Goal: Check status: Check status

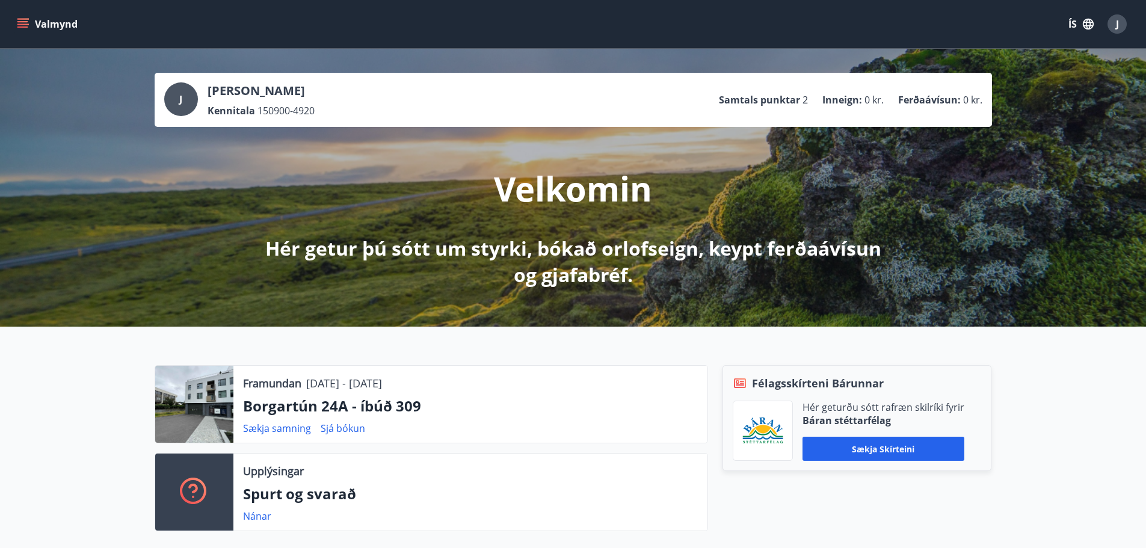
click at [1121, 20] on div "J" at bounding box center [1117, 23] width 19 height 19
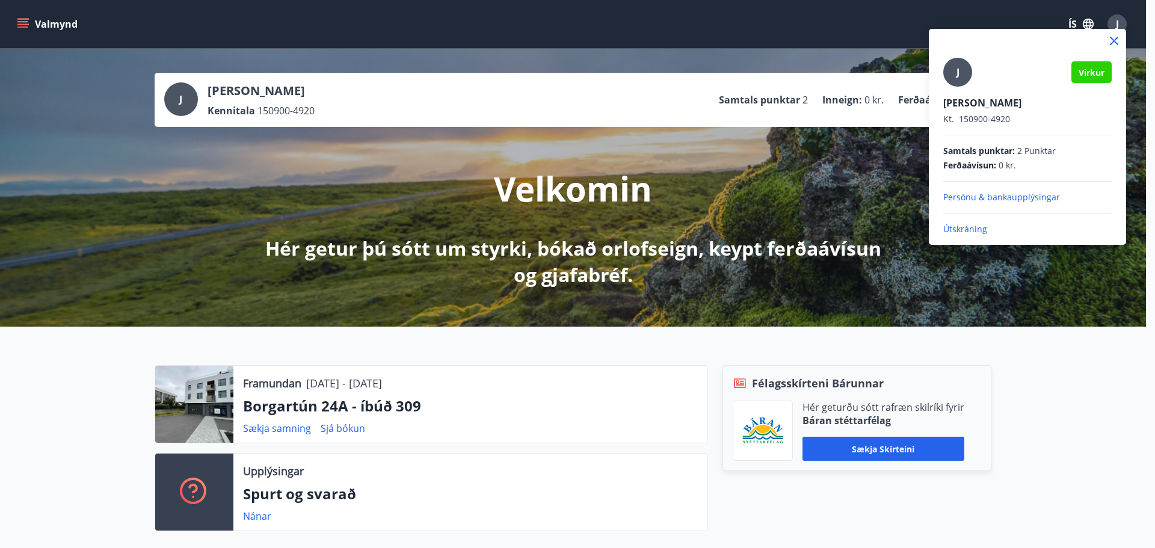
click at [1013, 232] on p "Útskráning" at bounding box center [1027, 229] width 168 height 12
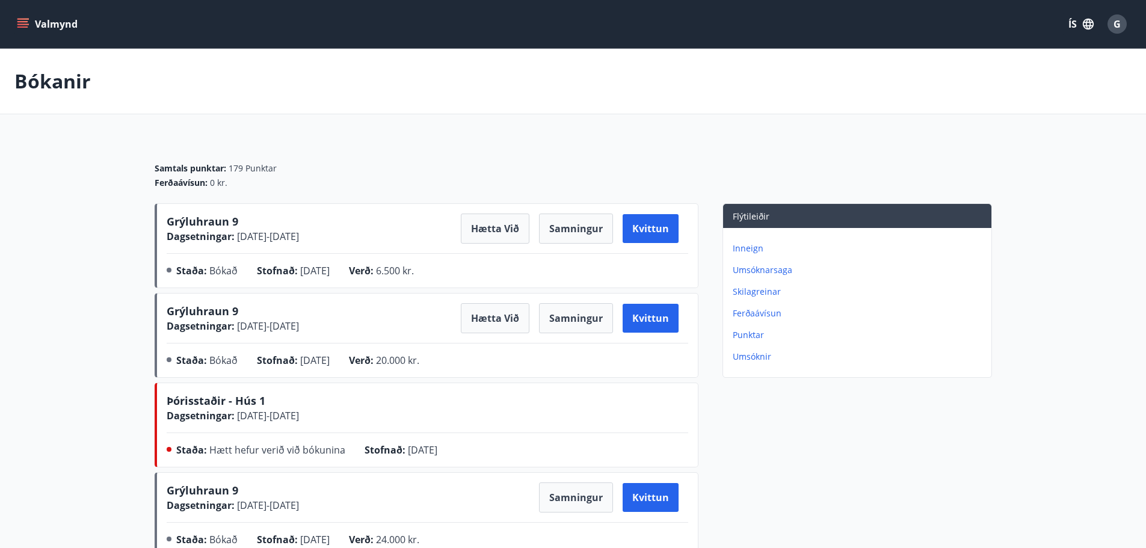
click at [1118, 18] on span "G" at bounding box center [1117, 23] width 7 height 13
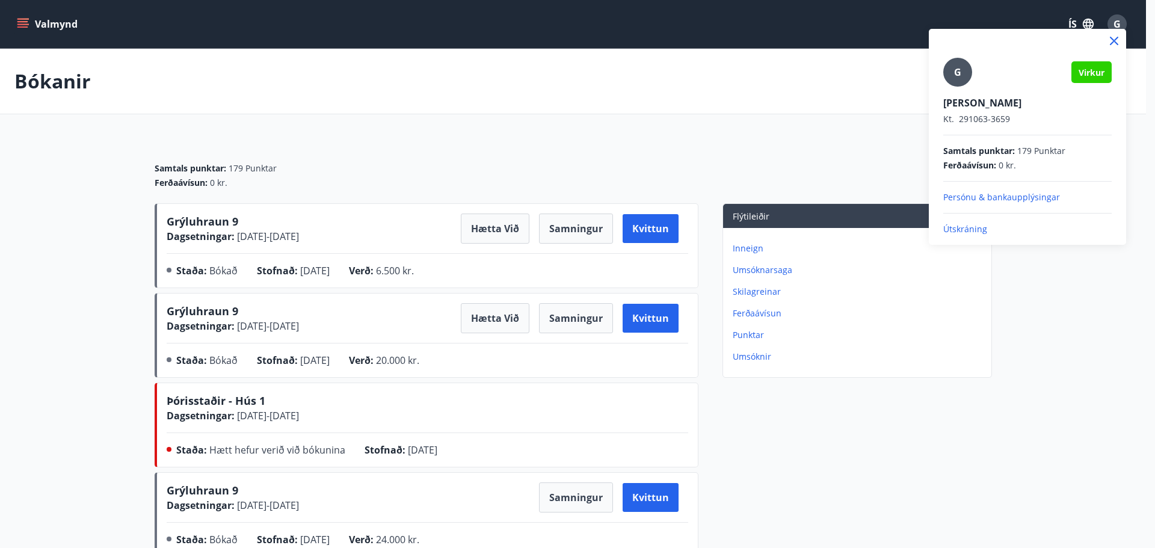
click at [1007, 236] on div "G Virkur Guðbjörg S Ingimundardóttir Kt. 291063-3659 Samtals punktar : 179 Punk…" at bounding box center [1027, 137] width 197 height 216
drag, startPoint x: 963, startPoint y: 227, endPoint x: 946, endPoint y: 222, distance: 18.1
click at [963, 226] on p "Útskráning" at bounding box center [1027, 229] width 168 height 12
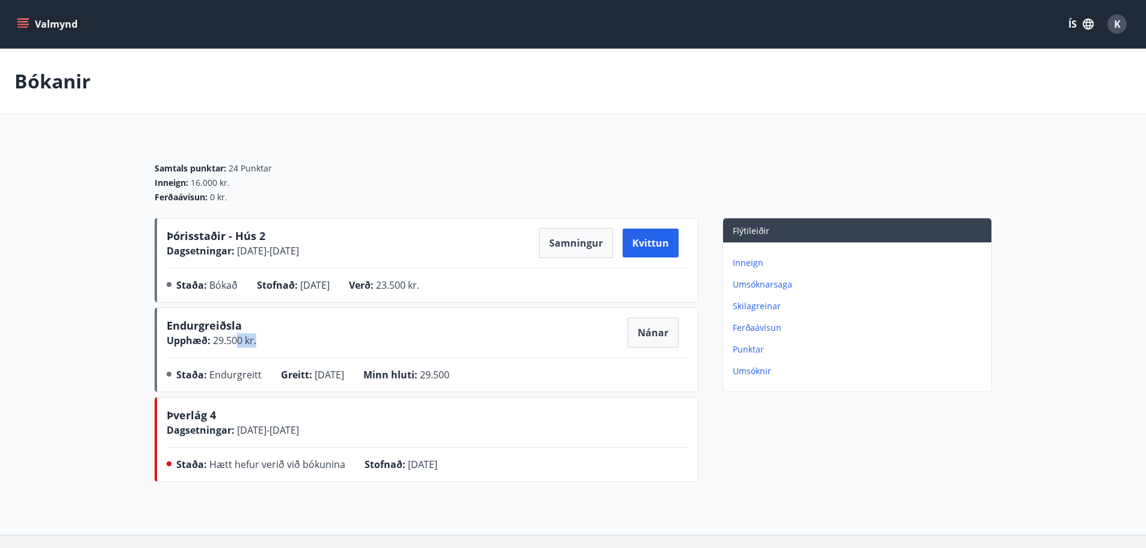
drag, startPoint x: 245, startPoint y: 338, endPoint x: 263, endPoint y: 344, distance: 19.2
click at [263, 344] on div "Endurgreiðsla Upphæð : 29.500 kr. Nánar" at bounding box center [428, 333] width 522 height 30
click at [287, 368] on span "Greitt :" at bounding box center [296, 374] width 31 height 13
drag, startPoint x: 341, startPoint y: 368, endPoint x: 492, endPoint y: 349, distance: 151.6
click at [485, 346] on div "Endurgreiðsla Upphæð : 29.500 kr. Nánar Staða : Endurgreitt Greitt : 01.07.2025…" at bounding box center [428, 352] width 522 height 69
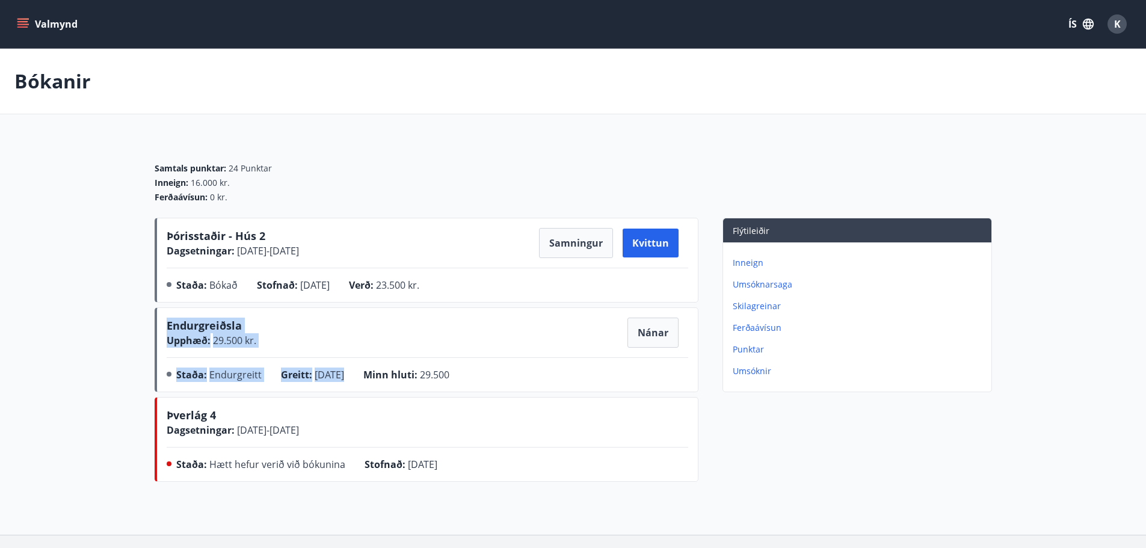
click at [517, 360] on div "Endurgreiðsla Upphæð : 29.500 kr. Nánar Staða : Endurgreitt Greitt : 01.07.2025…" at bounding box center [428, 352] width 522 height 69
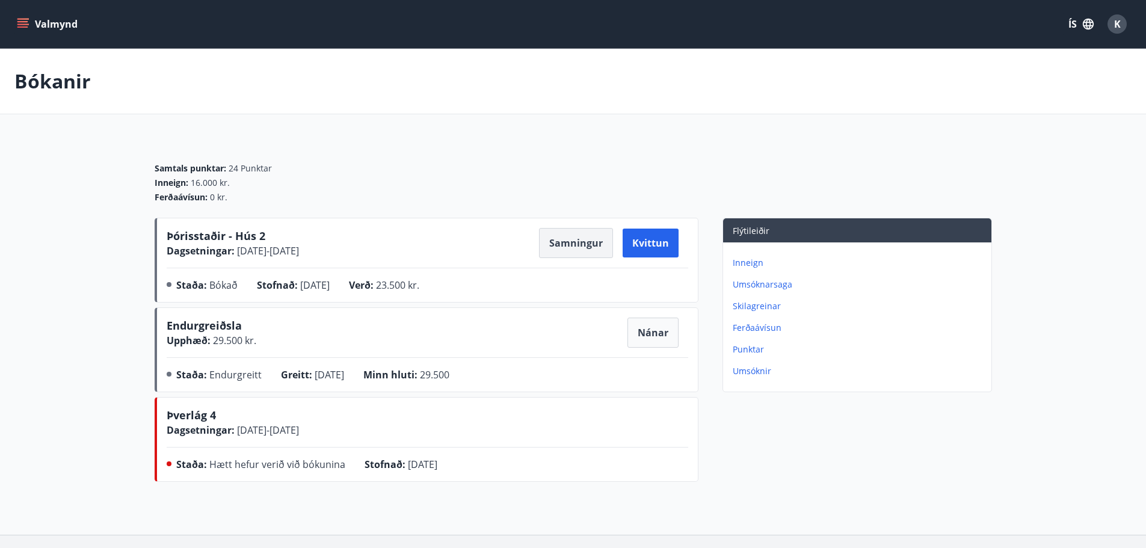
click at [575, 241] on button "Samningur" at bounding box center [576, 243] width 74 height 30
click at [240, 341] on div "Endurgreiðsla Upphæð : 29.500 kr." at bounding box center [212, 333] width 90 height 30
click at [276, 348] on div "Endurgreiðsla Upphæð : 29.500 kr. Nánar Staða : Endurgreitt Greitt : 01.07.2025…" at bounding box center [428, 352] width 522 height 69
drag, startPoint x: 233, startPoint y: 344, endPoint x: 265, endPoint y: 350, distance: 33.2
click at [265, 350] on div "Endurgreiðsla Upphæð : 29.500 kr. Nánar Staða : Endurgreitt Greitt : 01.07.2025…" at bounding box center [428, 352] width 522 height 69
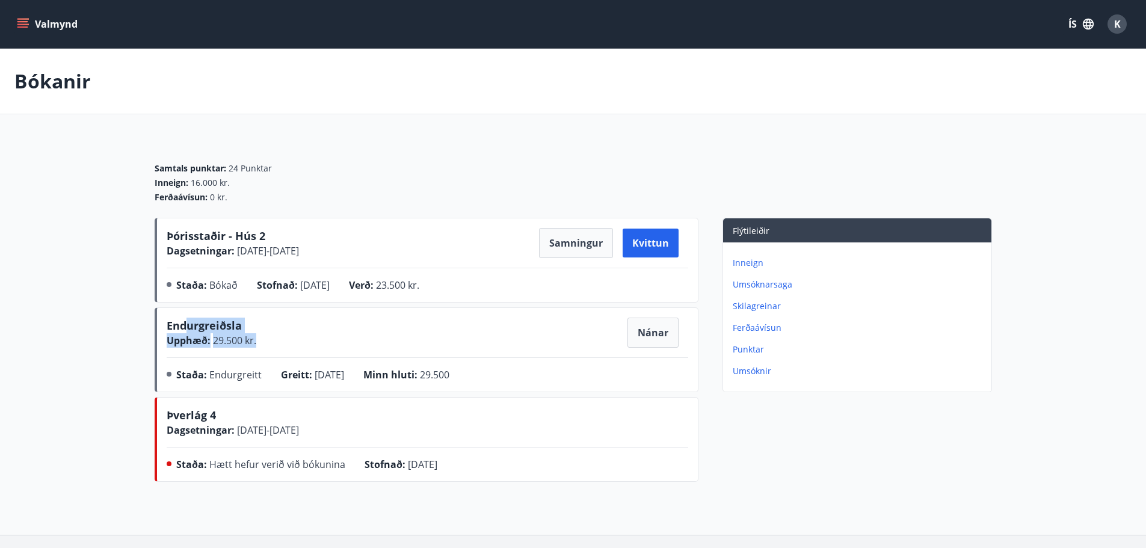
click at [368, 337] on div "Endurgreiðsla Upphæð : 29.500 kr. Nánar" at bounding box center [428, 333] width 522 height 30
click at [652, 332] on button "Nánar" at bounding box center [653, 333] width 51 height 30
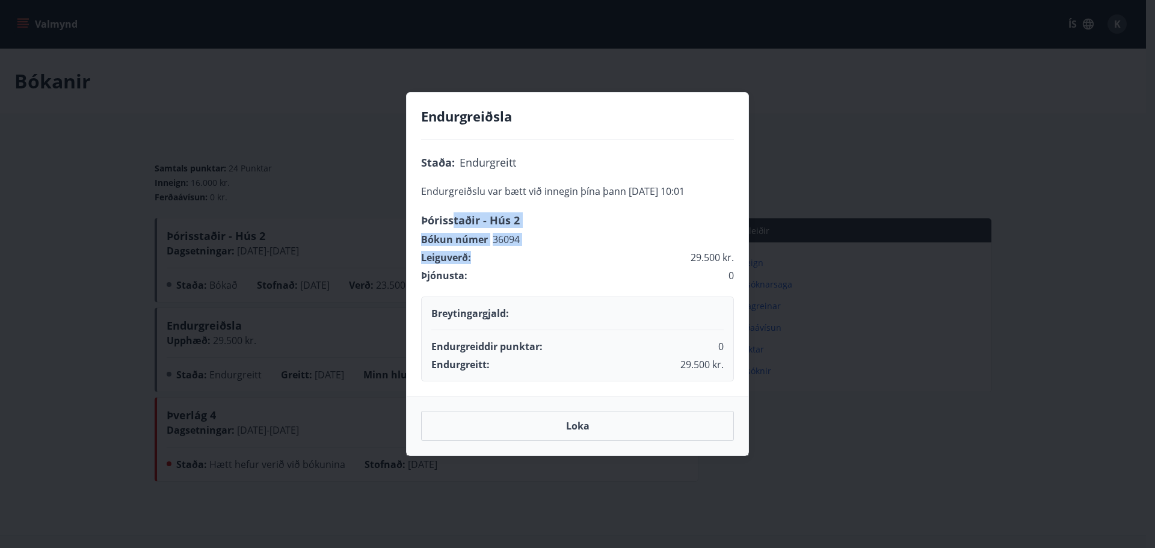
drag, startPoint x: 452, startPoint y: 223, endPoint x: 529, endPoint y: 260, distance: 85.6
click at [529, 260] on div "Staða : Endurgreitt Endurgreiðslu var bætt við innegin þína þann 01.07.2025 10:…" at bounding box center [578, 268] width 342 height 256
click at [523, 273] on div "Þjónusta : 0" at bounding box center [577, 273] width 313 height 18
drag, startPoint x: 524, startPoint y: 243, endPoint x: 490, endPoint y: 235, distance: 34.6
click at [490, 235] on div "Bókun númer 36094" at bounding box center [577, 239] width 313 height 13
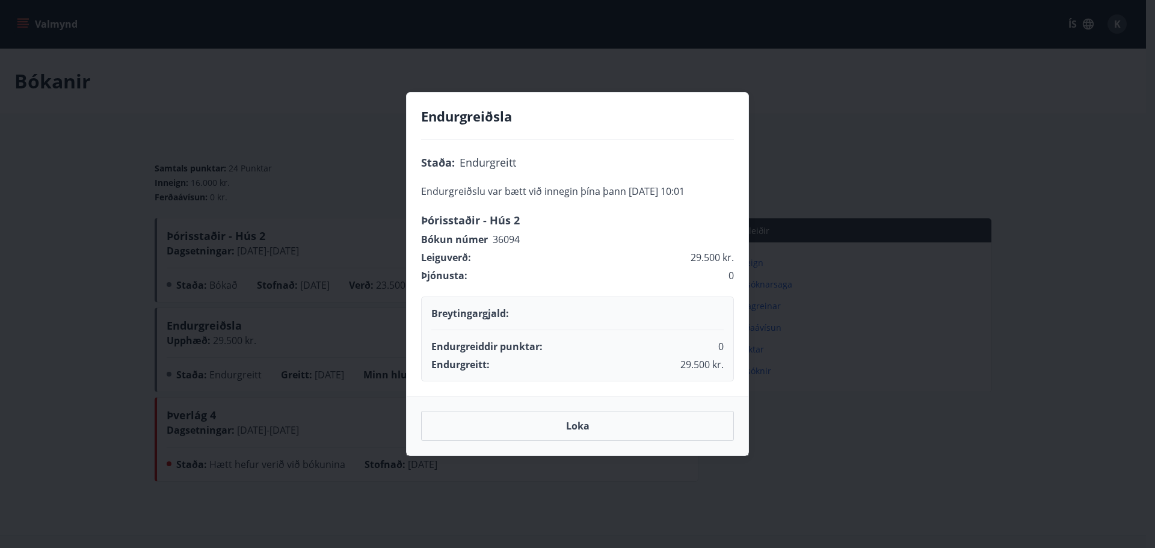
click at [507, 265] on div "Þjónusta : 0" at bounding box center [577, 273] width 313 height 18
drag, startPoint x: 521, startPoint y: 238, endPoint x: 543, endPoint y: 239, distance: 22.3
click at [543, 239] on div "Bókun númer 36094" at bounding box center [577, 239] width 313 height 13
copy span "36094"
click at [586, 232] on div "Staða : Endurgreitt Endurgreiðslu var bætt við innegin þína þann 01.07.2025 10:…" at bounding box center [578, 268] width 342 height 256
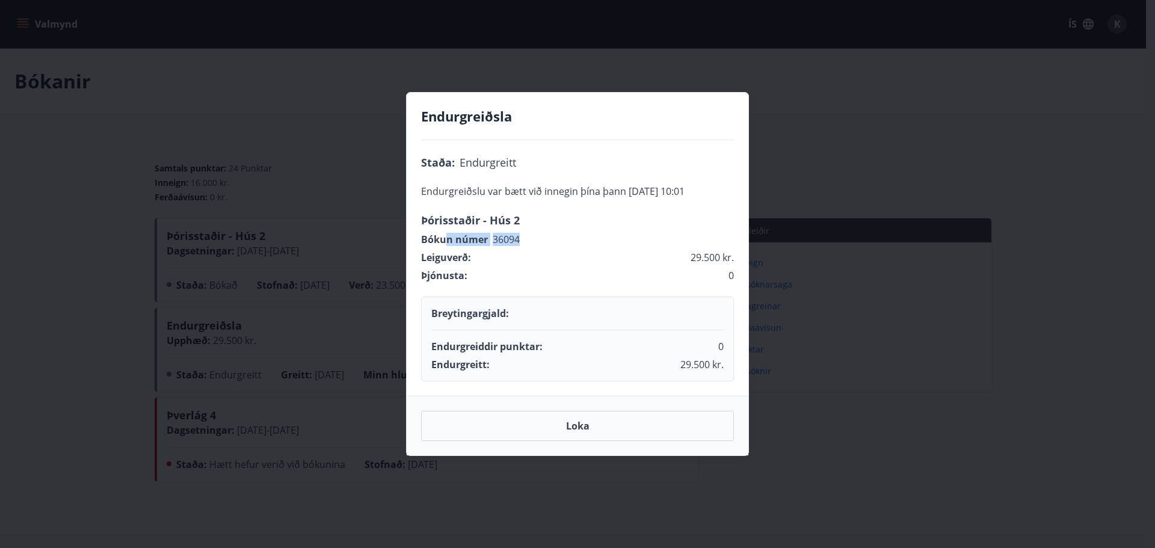
drag, startPoint x: 445, startPoint y: 239, endPoint x: 554, endPoint y: 235, distance: 109.6
click at [554, 235] on div "Bókun númer 36094" at bounding box center [577, 239] width 313 height 13
click at [555, 256] on div "Leiguverð: 29.500 kr." at bounding box center [577, 255] width 313 height 18
drag, startPoint x: 501, startPoint y: 232, endPoint x: 531, endPoint y: 245, distance: 32.9
click at [531, 245] on div "Staða : Endurgreitt Endurgreiðslu var bætt við innegin þína þann 01.07.2025 10:…" at bounding box center [578, 268] width 342 height 256
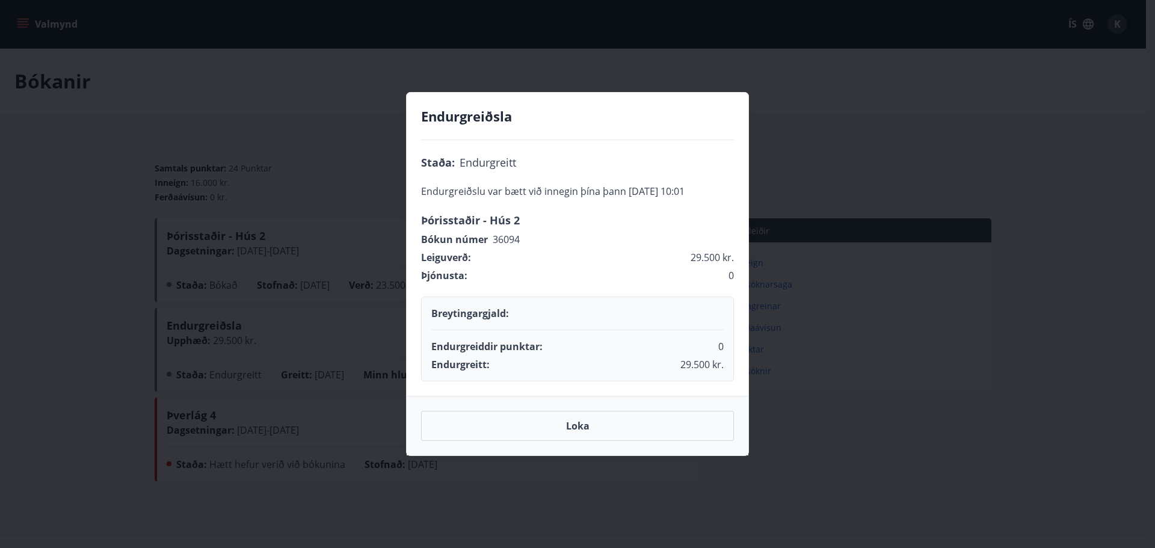
click at [532, 251] on div "Leiguverð: 29.500 kr." at bounding box center [577, 255] width 313 height 18
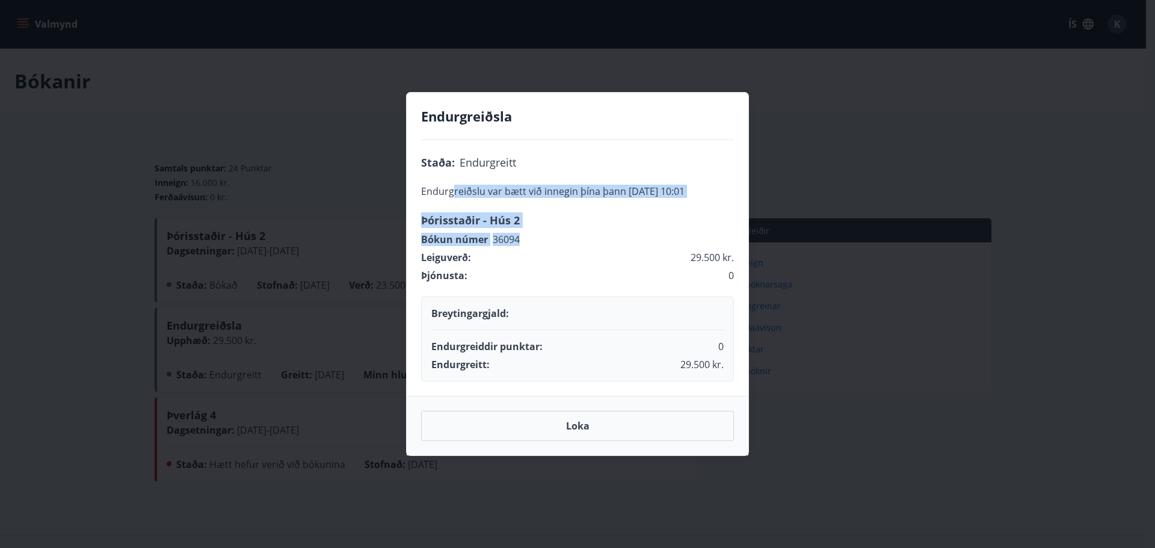
drag, startPoint x: 532, startPoint y: 240, endPoint x: 449, endPoint y: 185, distance: 99.5
click at [449, 185] on div "Staða : Endurgreitt Endurgreiðslu var bætt við innegin þína þann 01.07.2025 10:…" at bounding box center [578, 268] width 342 height 256
click at [605, 200] on div "Staða : Endurgreitt Endurgreiðslu var bætt við innegin þína þann 01.07.2025 10:…" at bounding box center [578, 268] width 342 height 256
drag, startPoint x: 449, startPoint y: 172, endPoint x: 560, endPoint y: 242, distance: 131.2
click at [559, 242] on div "Staða : Endurgreitt Endurgreiðslu var bætt við innegin þína þann 01.07.2025 10:…" at bounding box center [578, 268] width 342 height 256
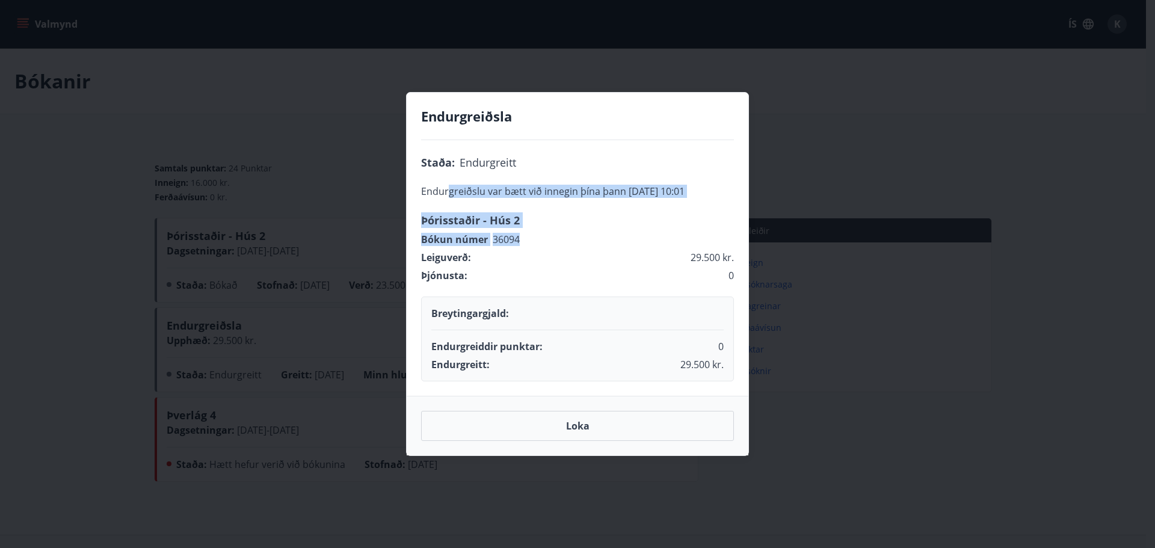
click at [624, 241] on div "Bókun númer 36094" at bounding box center [577, 239] width 313 height 13
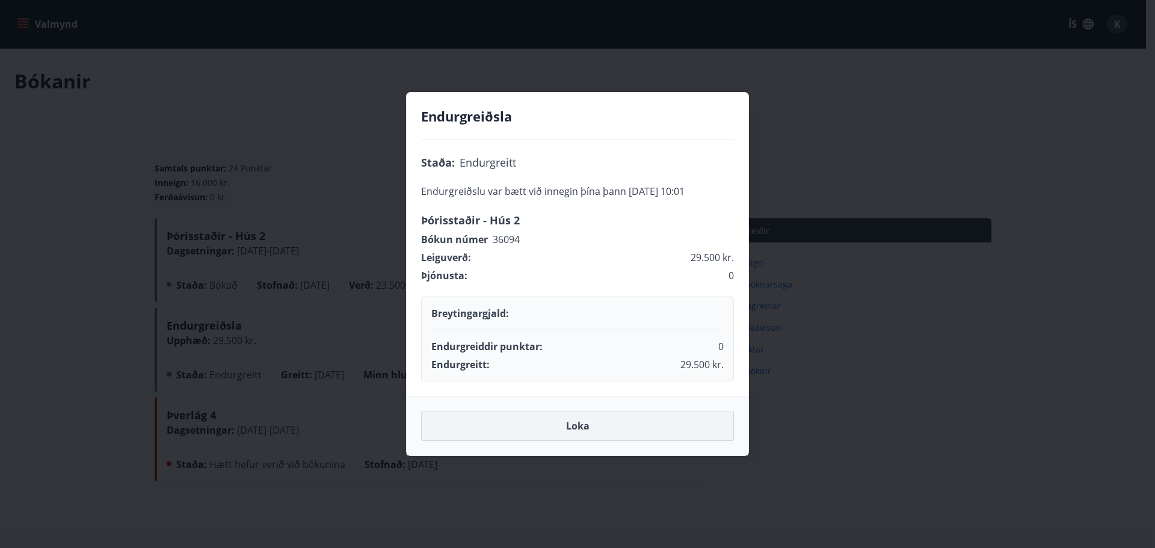
click at [593, 436] on button "Loka" at bounding box center [577, 426] width 313 height 30
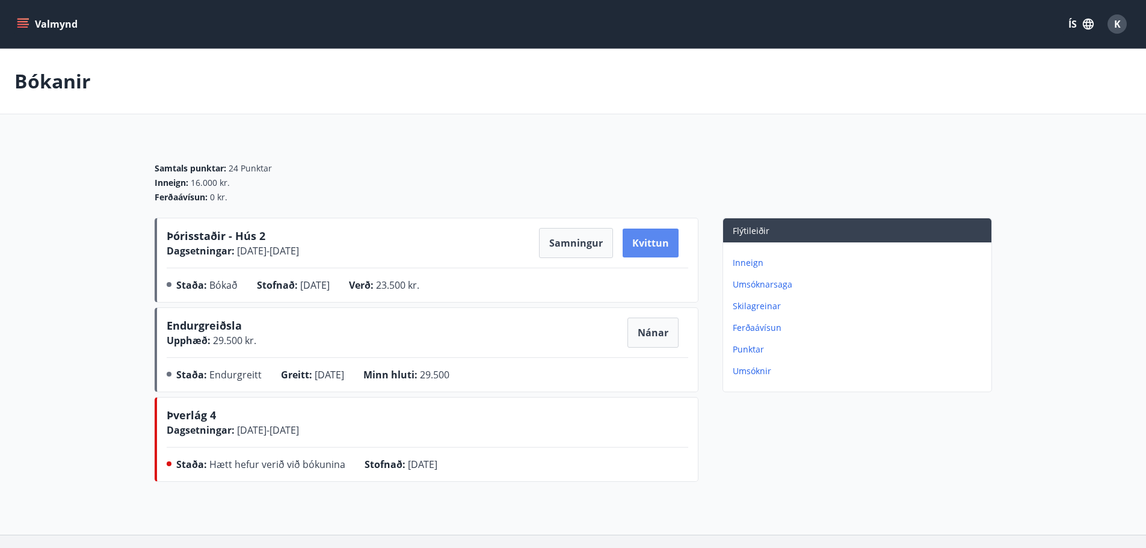
click at [653, 236] on button "Kvittun" at bounding box center [651, 243] width 56 height 29
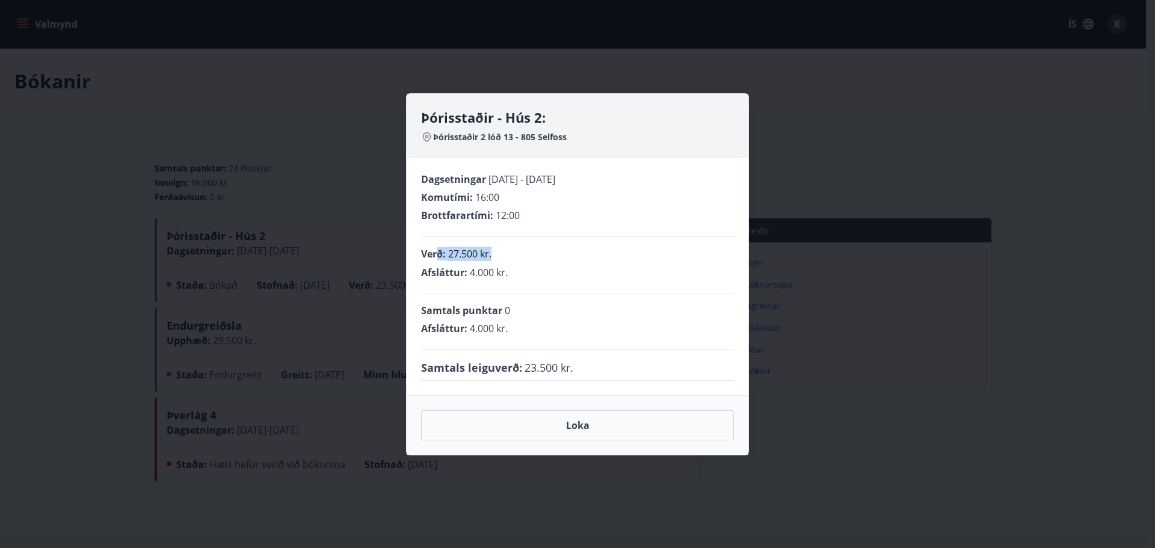
drag, startPoint x: 443, startPoint y: 255, endPoint x: 504, endPoint y: 255, distance: 60.2
click at [504, 255] on div "Verð : 27.500 kr." at bounding box center [577, 254] width 313 height 14
click at [512, 266] on div "Afsláttur : 4.000 kr." at bounding box center [577, 272] width 313 height 13
click at [509, 321] on div "Samtals punktar 0 Afsláttur : 4.000 kr." at bounding box center [577, 322] width 313 height 56
drag, startPoint x: 560, startPoint y: 366, endPoint x: 596, endPoint y: 359, distance: 36.7
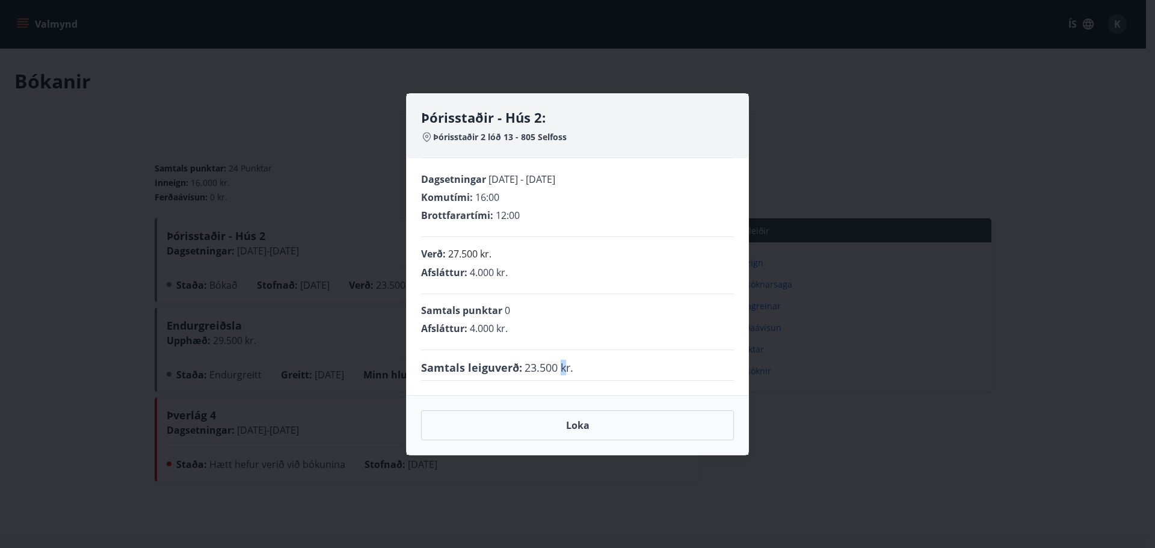
click at [583, 362] on div "Samtals leiguverð : 23.500 kr." at bounding box center [577, 368] width 313 height 16
click at [597, 360] on div "Samtals leiguverð : 23.500 kr." at bounding box center [577, 368] width 313 height 16
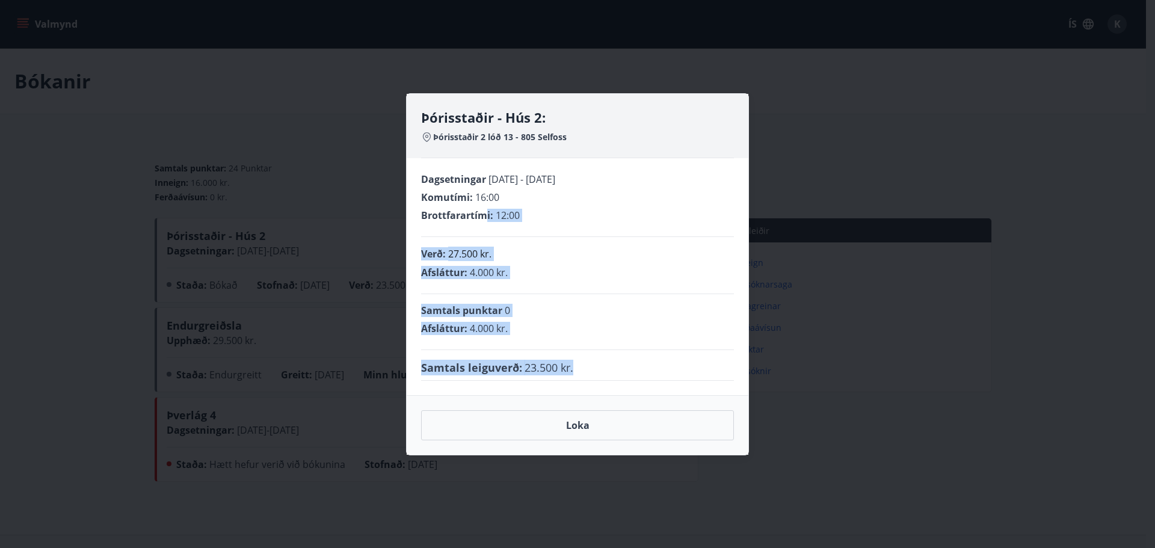
drag, startPoint x: 557, startPoint y: 356, endPoint x: 509, endPoint y: 217, distance: 146.3
click at [483, 222] on div "Dagsetningar 12.09.2025 - 15.09.2025 Komutími : 16:00 Brottfarartími : 12:00 Ve…" at bounding box center [578, 276] width 342 height 237
click at [619, 229] on div "Dagsetningar 12.09.2025 - 15.09.2025 Komutími : 16:00 Brottfarartími : 12:00" at bounding box center [577, 205] width 313 height 64
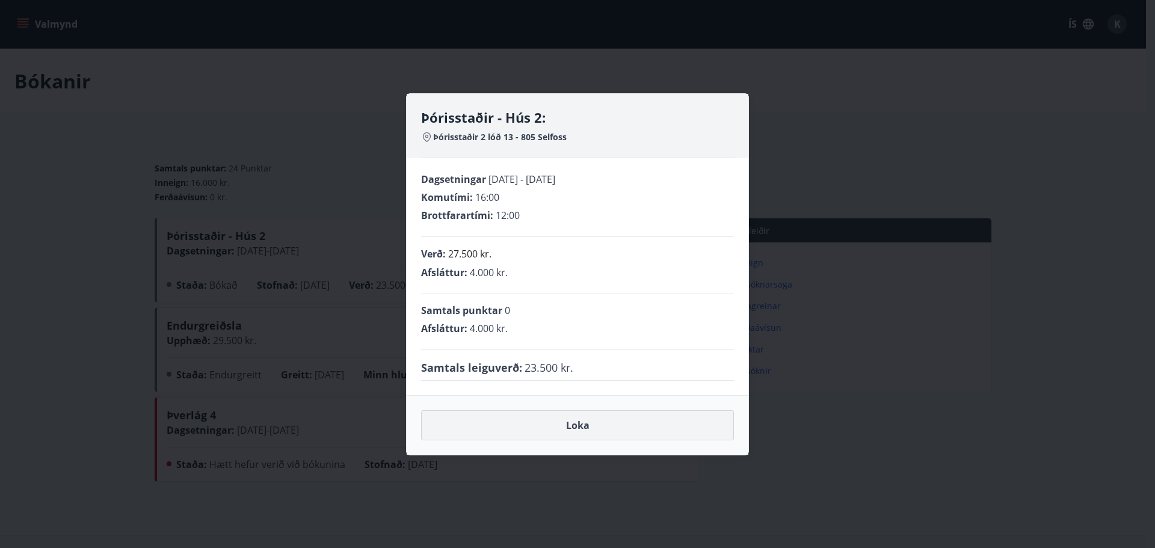
click at [500, 429] on button "Loka" at bounding box center [577, 425] width 313 height 30
